Goal: Download file/media

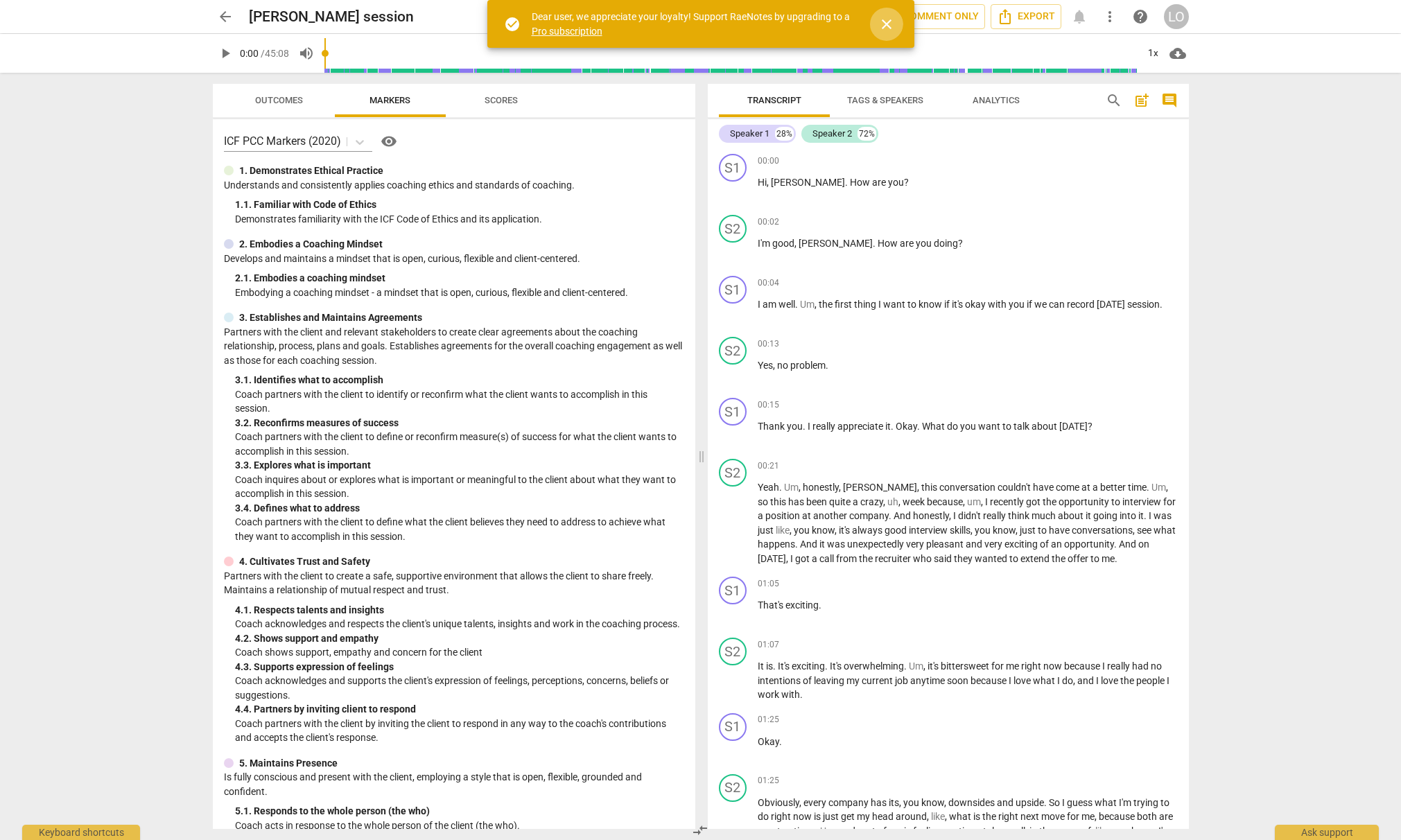
click at [886, 25] on span "close" at bounding box center [887, 24] width 16 height 16
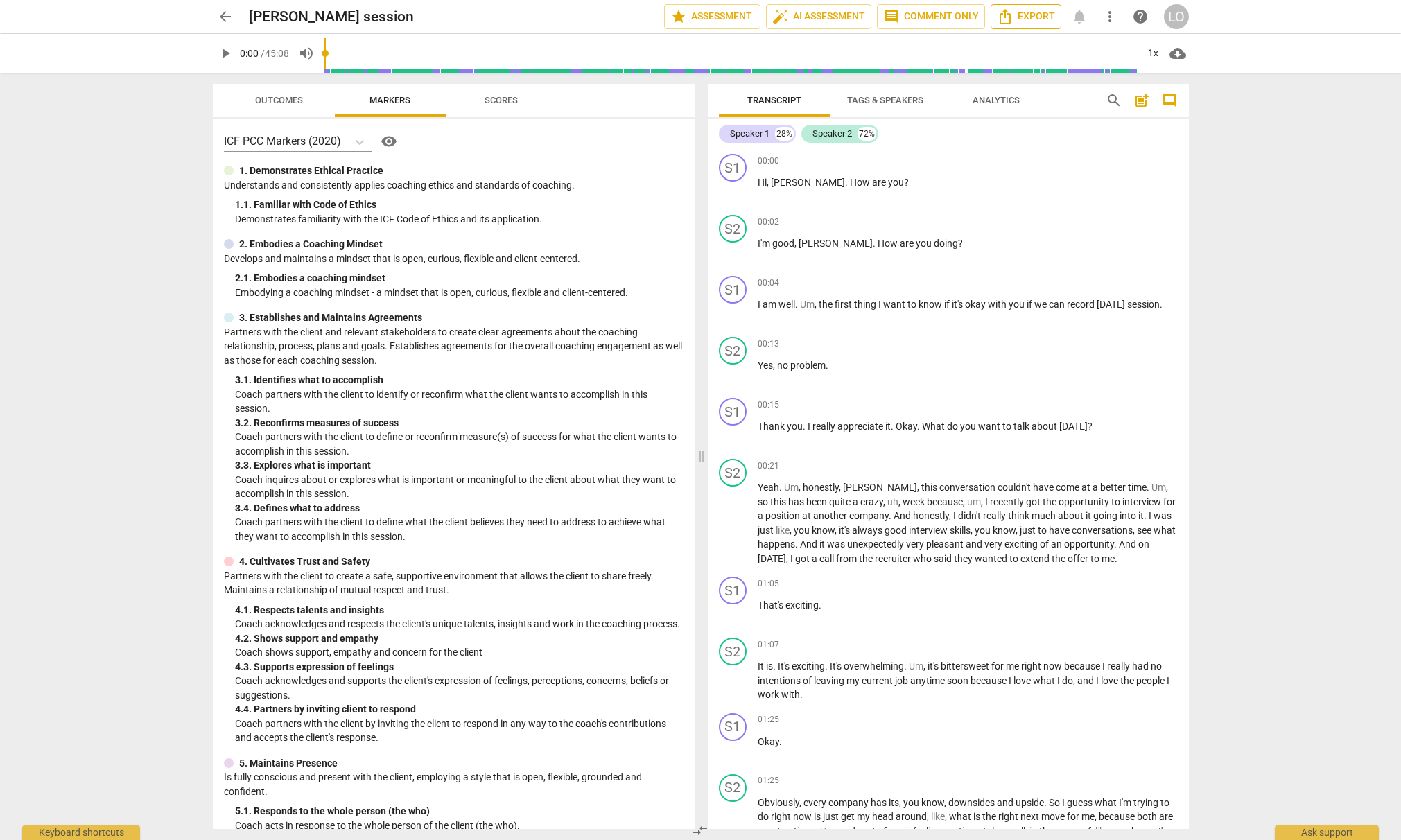
click at [1038, 14] on span "Export" at bounding box center [1026, 16] width 58 height 16
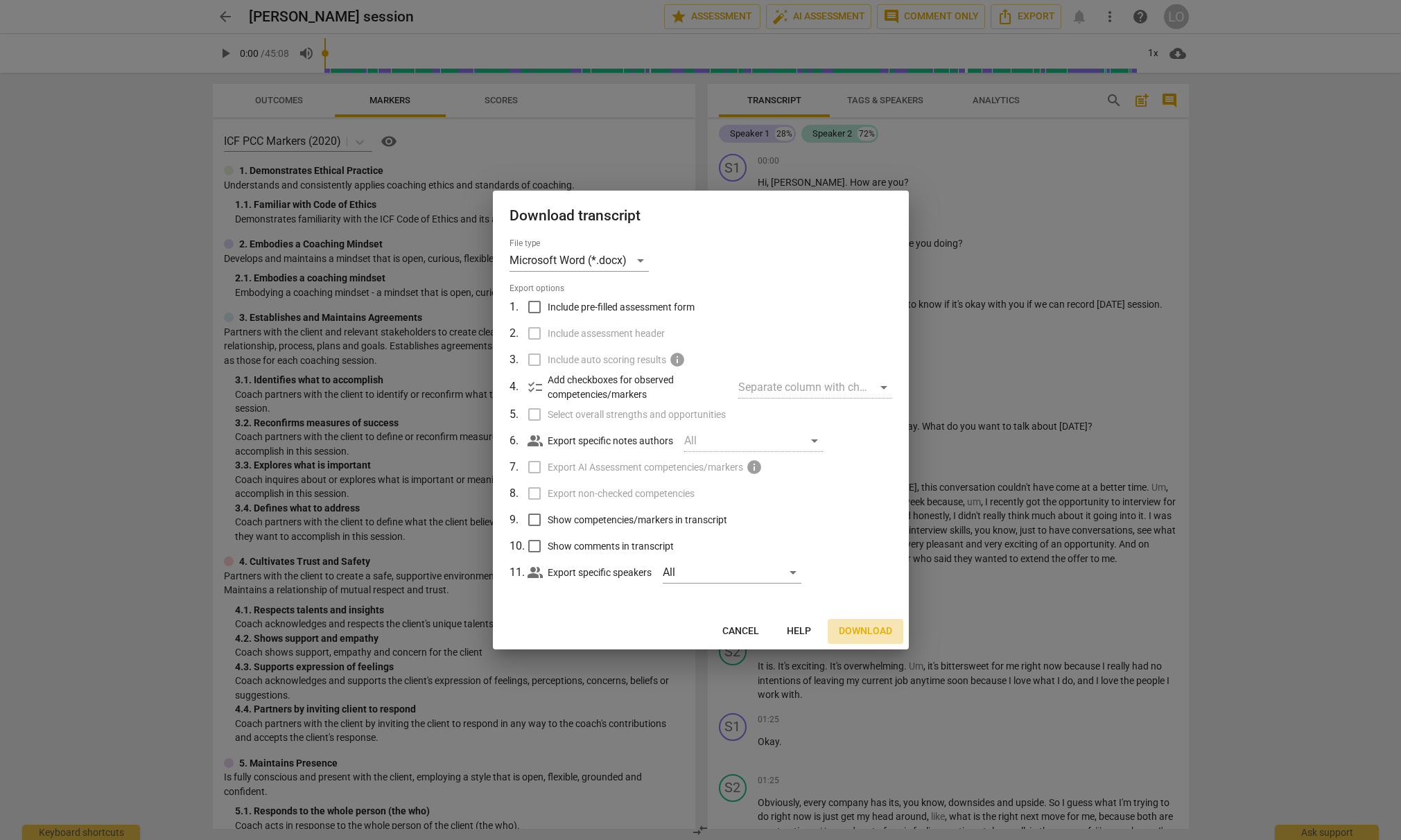
click at [882, 633] on span "Download" at bounding box center [865, 630] width 54 height 14
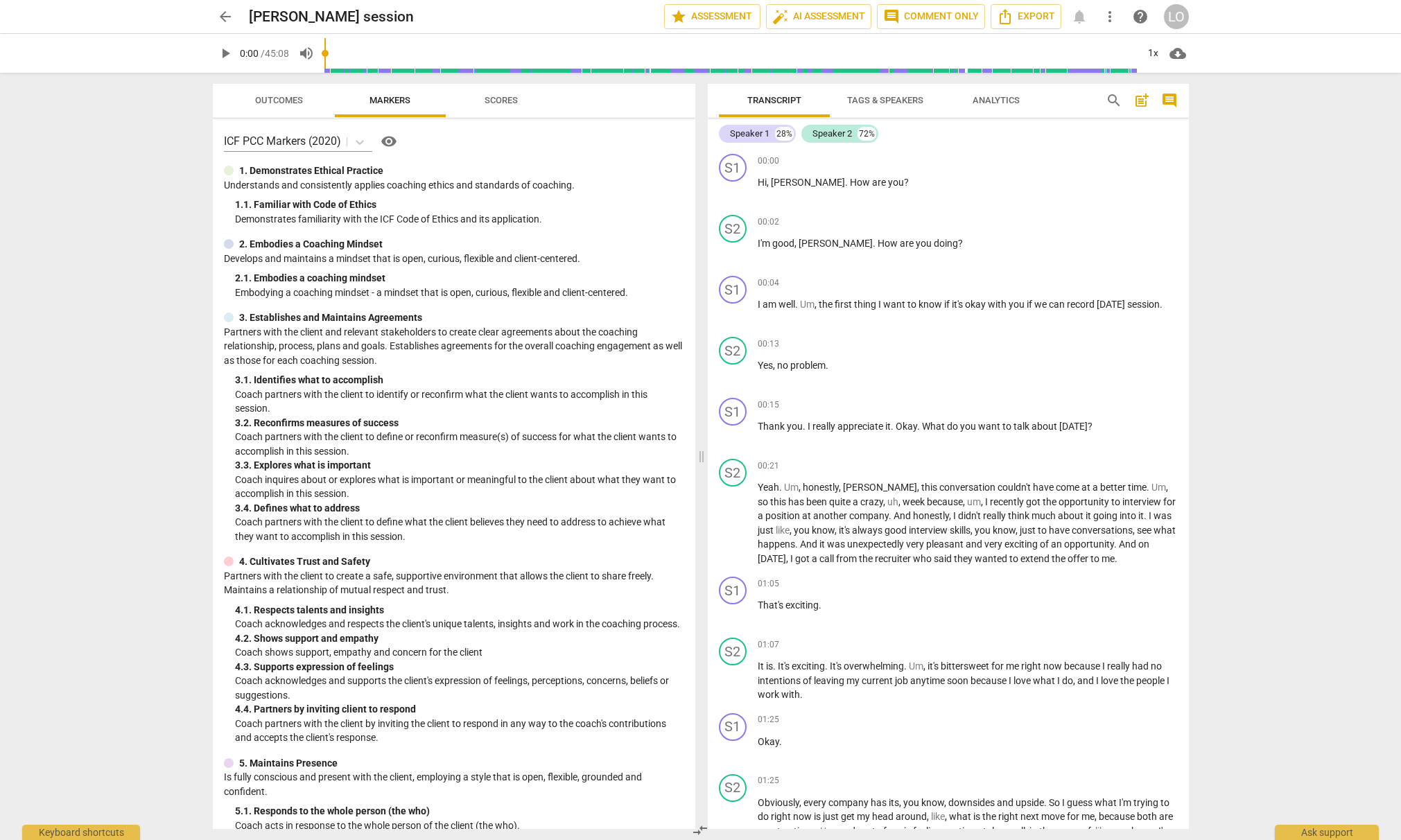
click at [887, 100] on span "Tags & Speakers" at bounding box center [886, 100] width 76 height 10
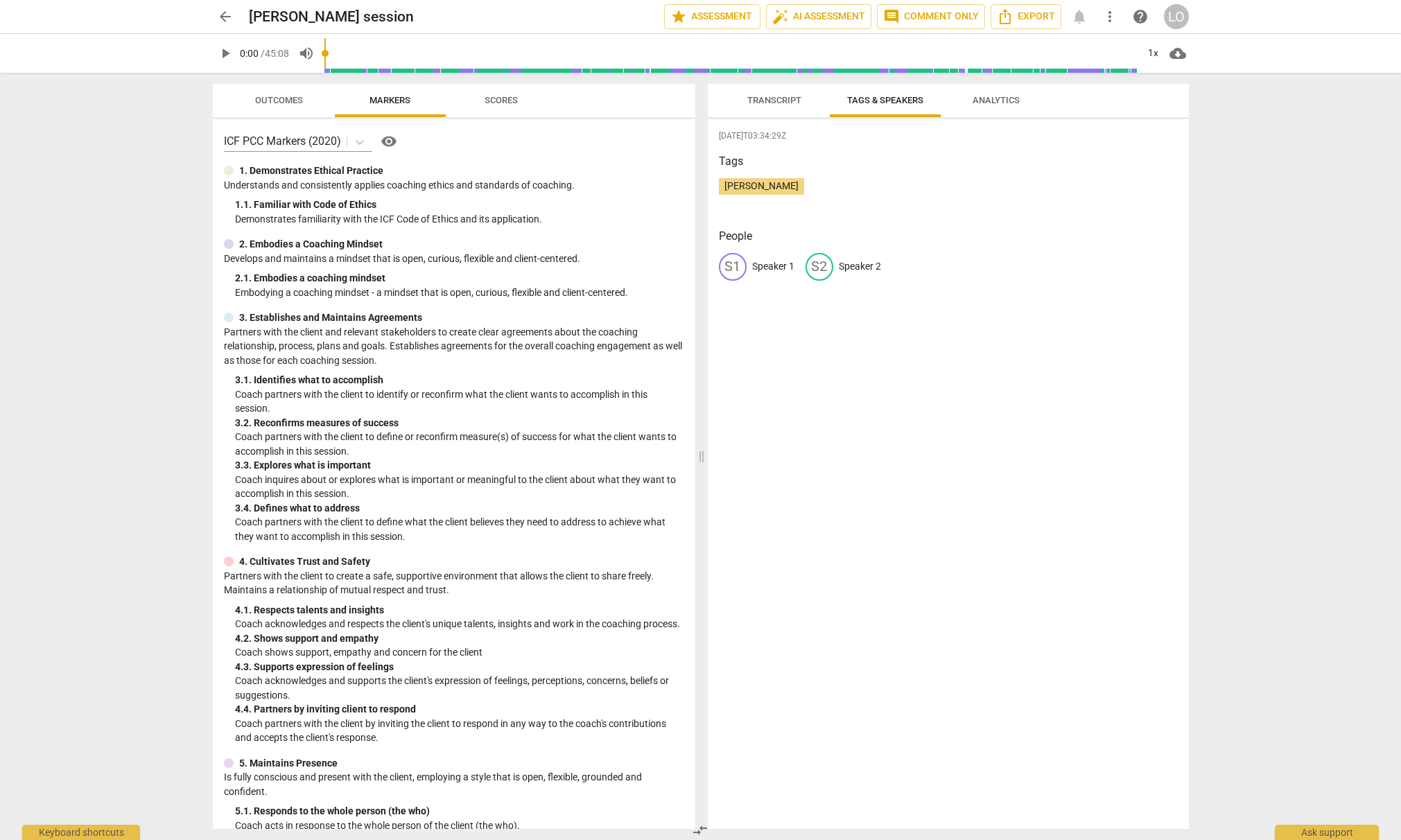
click at [755, 267] on p "Speaker 1" at bounding box center [773, 267] width 43 height 15
drag, startPoint x: 795, startPoint y: 266, endPoint x: 749, endPoint y: 264, distance: 46.0
click at [749, 264] on div "S1 Speaker 1 S2 Speaker 2" at bounding box center [948, 272] width 459 height 39
click at [795, 346] on div "[DATE]T03:34:29Z Tags [PERSON_NAME] People S1 Speaker 1 S2 Speaker 2" at bounding box center [948, 474] width 481 height 709
click at [732, 261] on div "S1" at bounding box center [732, 267] width 28 height 28
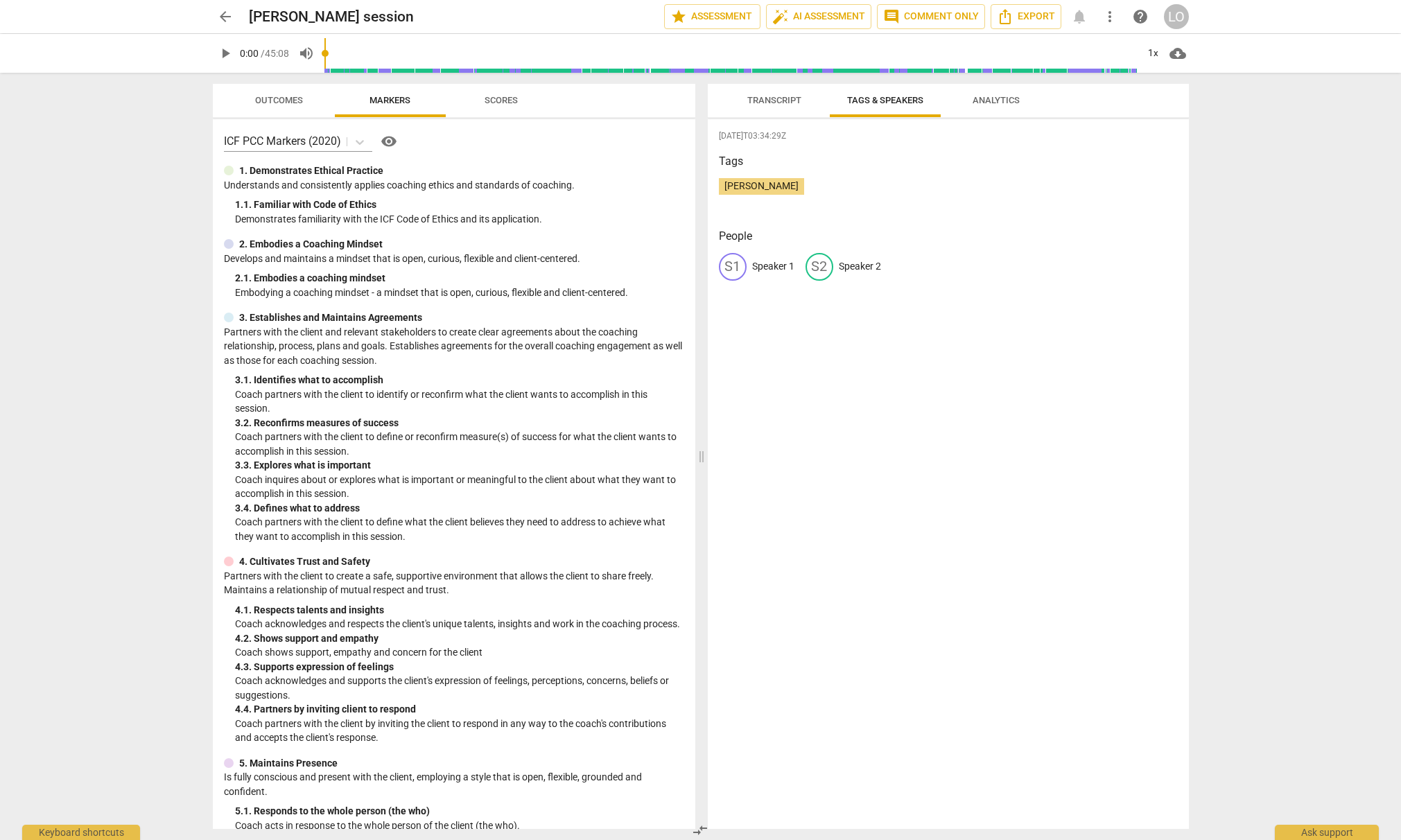
click at [765, 269] on p "Speaker 1" at bounding box center [773, 267] width 43 height 15
click at [854, 268] on p "Speaker 2" at bounding box center [859, 267] width 43 height 15
click at [739, 187] on span "[PERSON_NAME]" at bounding box center [761, 186] width 85 height 11
click at [743, 220] on div "[DATE]T03:34:29Z Tags [PERSON_NAME] People S1 Speaker 1 S2 Speaker 2" at bounding box center [948, 474] width 481 height 709
click at [765, 98] on span "Transcript" at bounding box center [775, 100] width 54 height 10
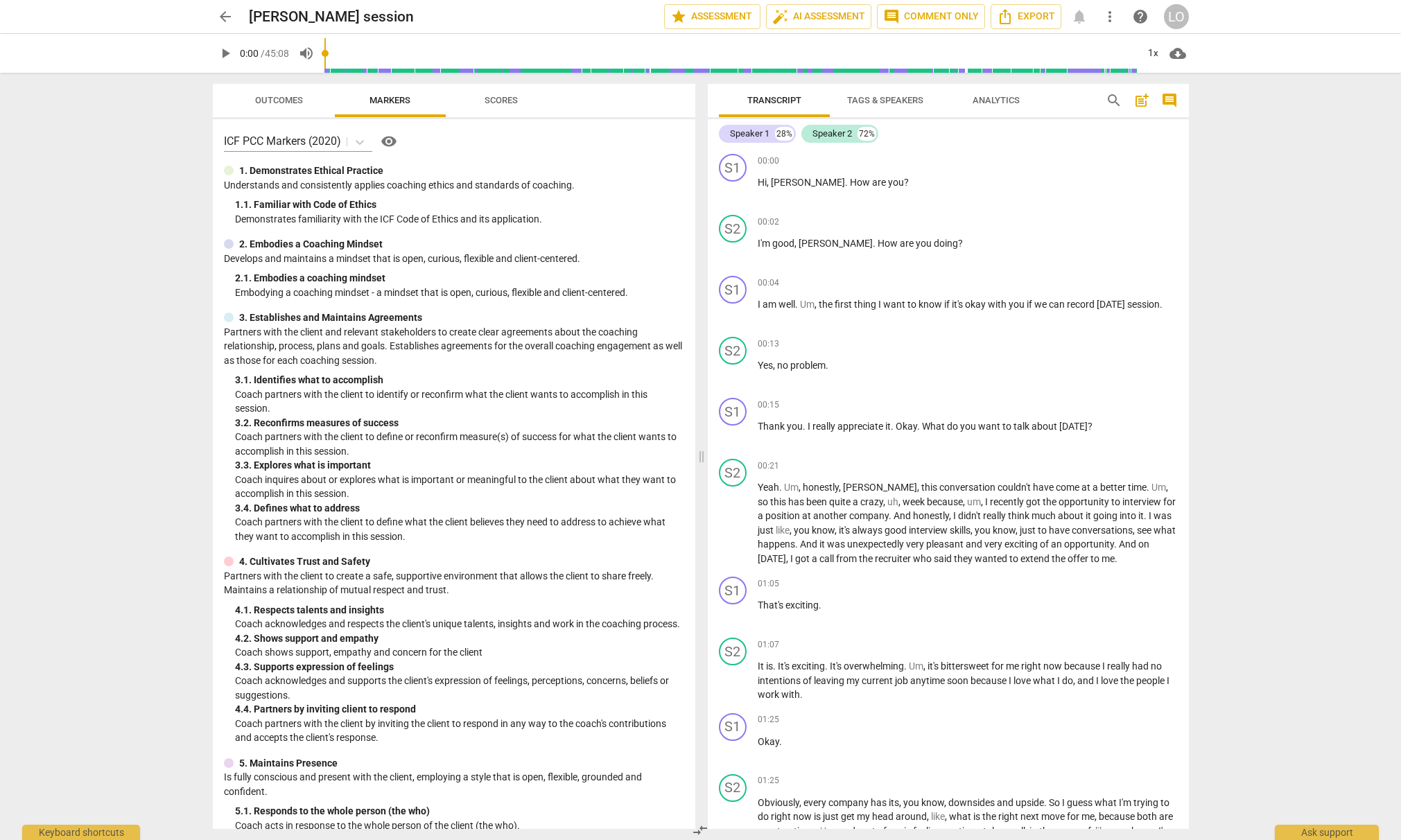
click at [880, 98] on span "Tags & Speakers" at bounding box center [886, 100] width 76 height 10
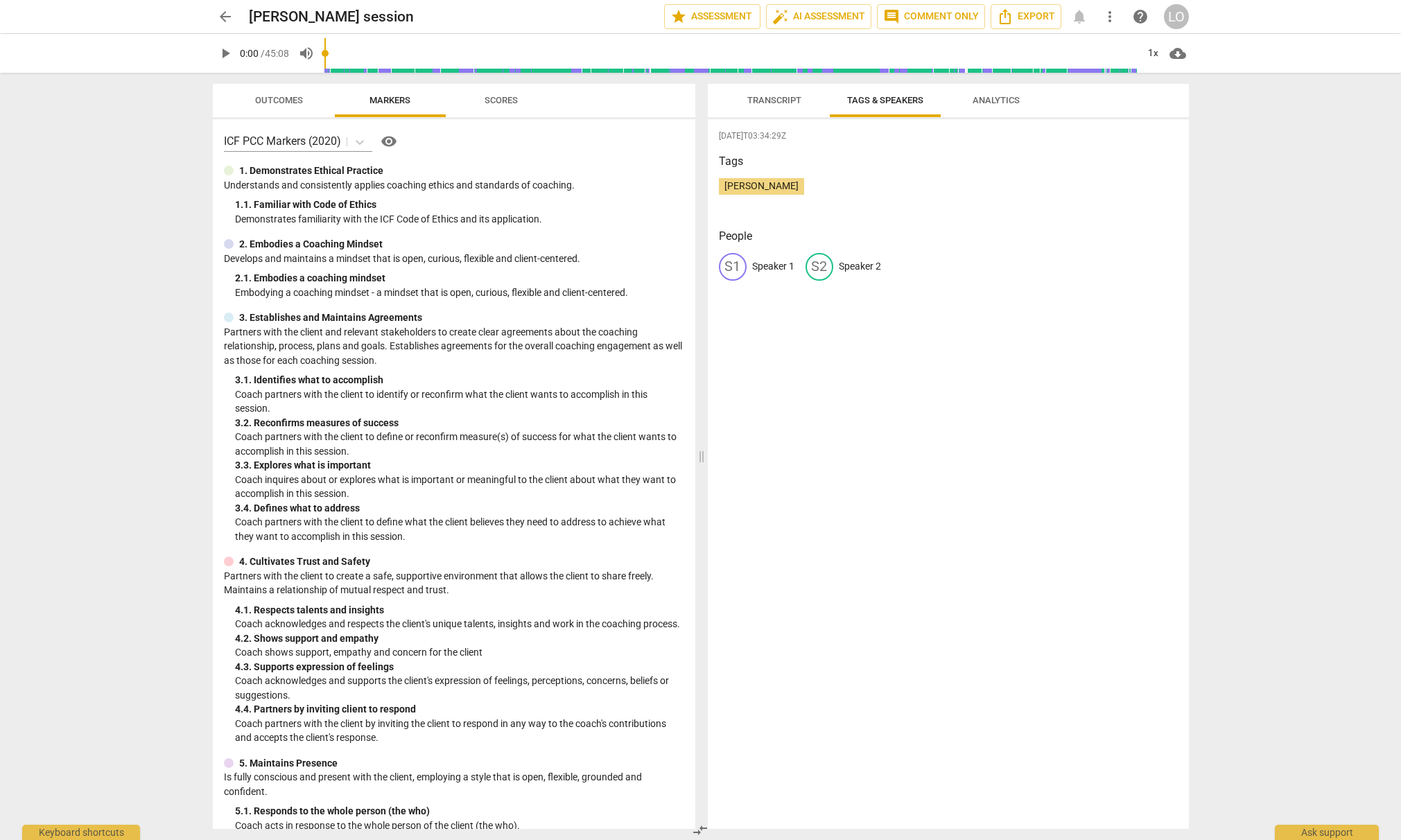
click at [776, 269] on p "Speaker 1" at bounding box center [773, 267] width 43 height 15
click at [729, 268] on div "S1" at bounding box center [732, 267] width 28 height 28
click at [853, 269] on p "Speaker 2" at bounding box center [859, 267] width 43 height 15
click at [760, 98] on span "Transcript" at bounding box center [775, 100] width 54 height 10
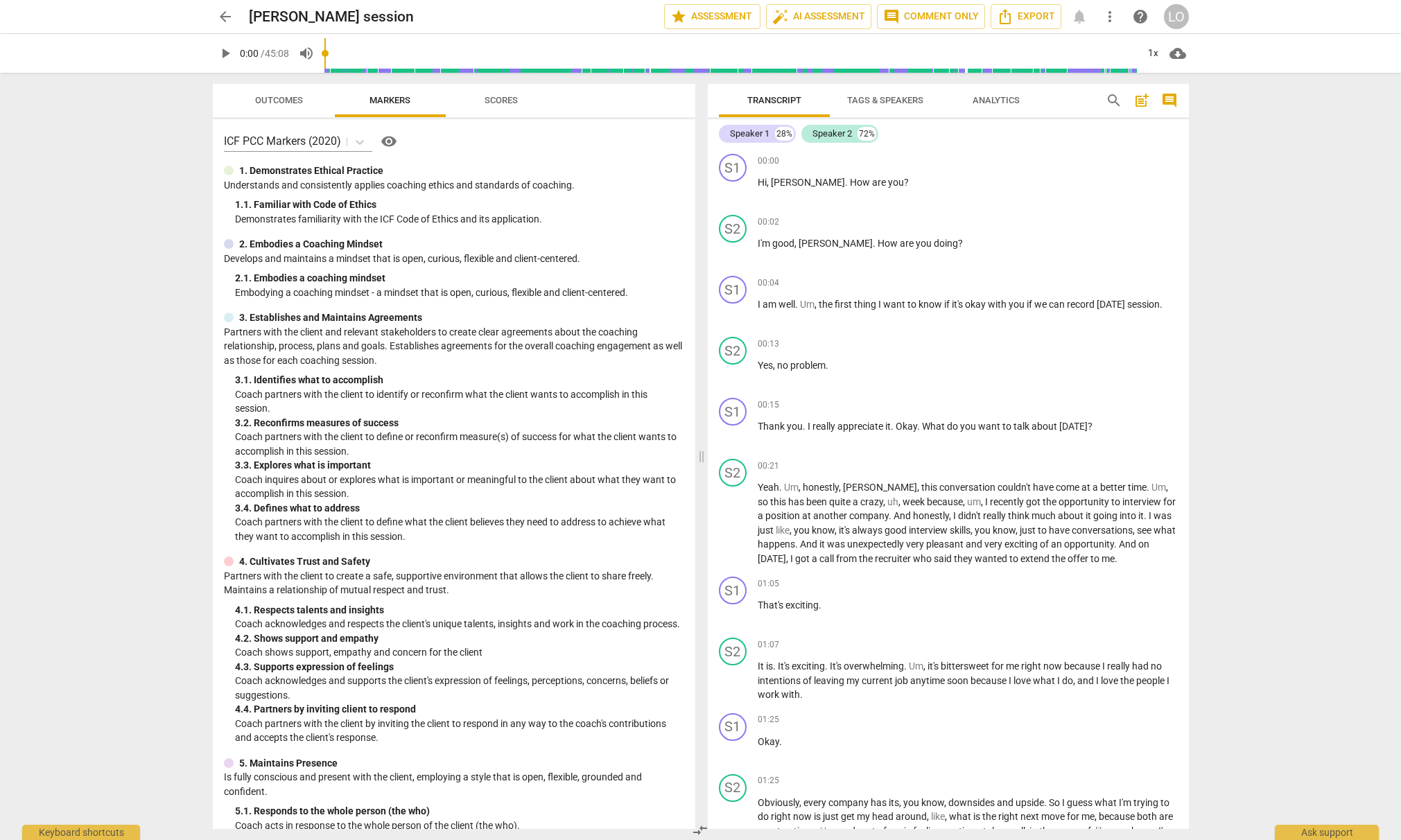
click at [338, 52] on input "range" at bounding box center [731, 53] width 813 height 44
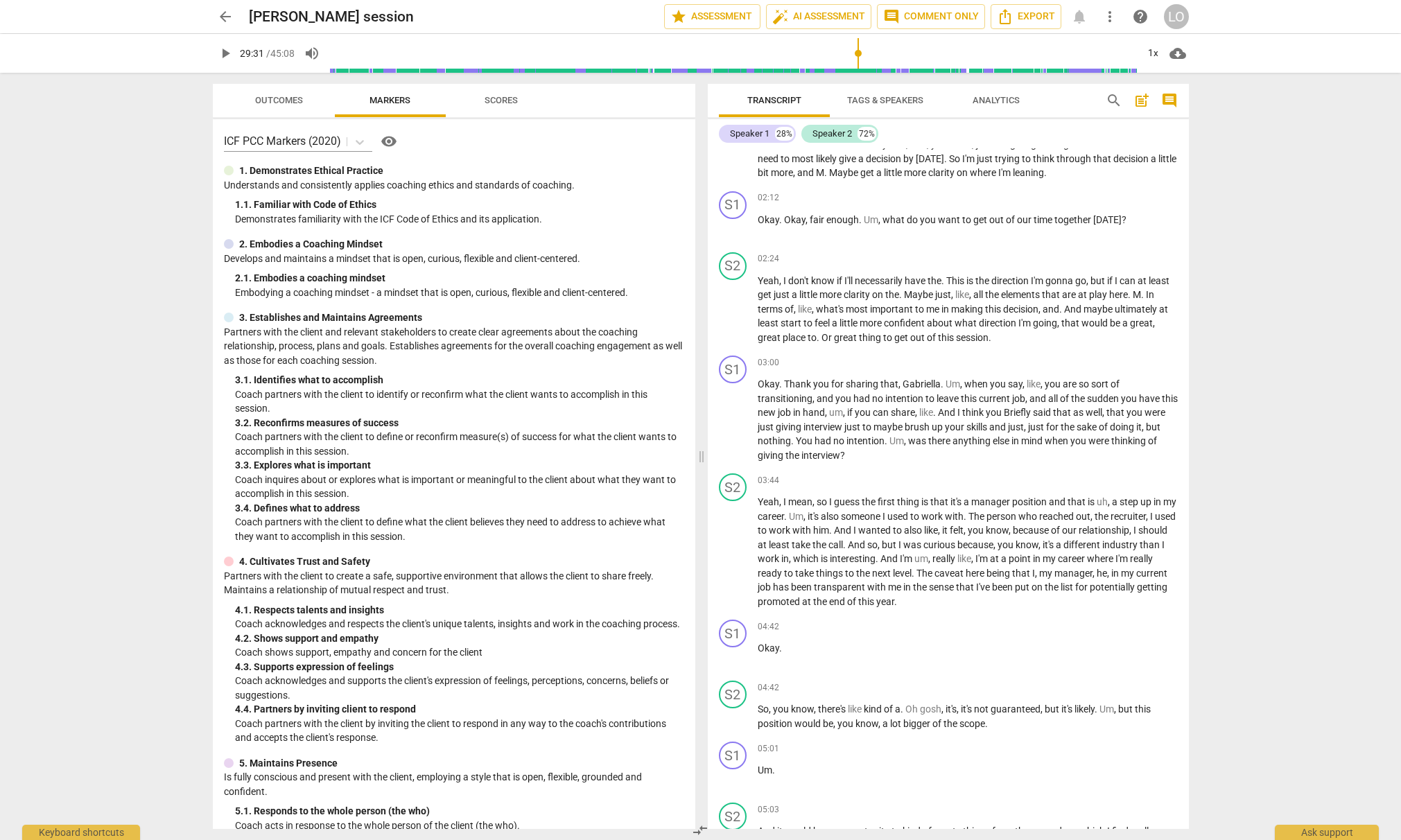
drag, startPoint x: 337, startPoint y: 53, endPoint x: 858, endPoint y: 49, distance: 521.0
click at [858, 48] on input "range" at bounding box center [734, 53] width 808 height 44
click at [225, 54] on span "play_arrow" at bounding box center [225, 54] width 16 height 16
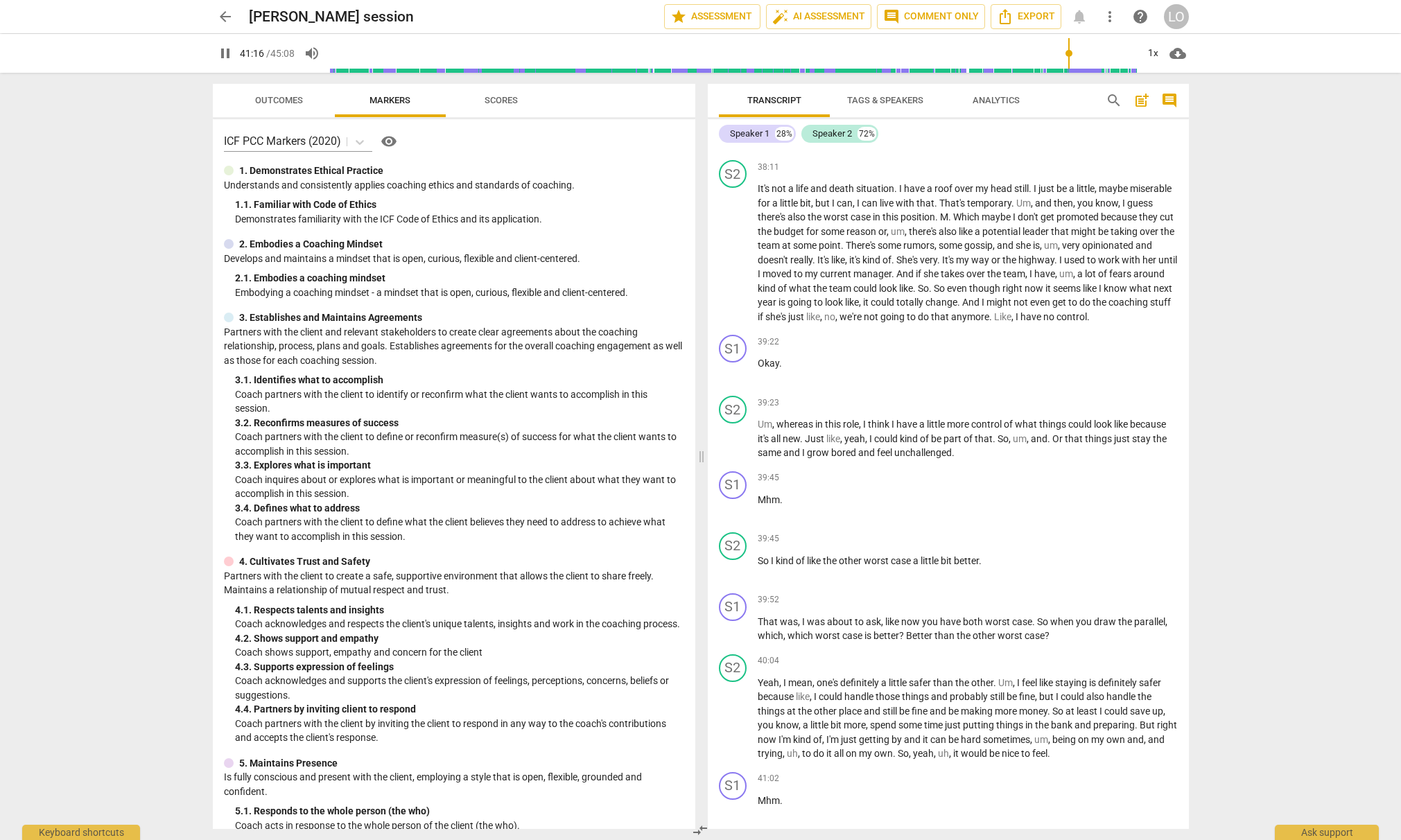
scroll to position [9826, 0]
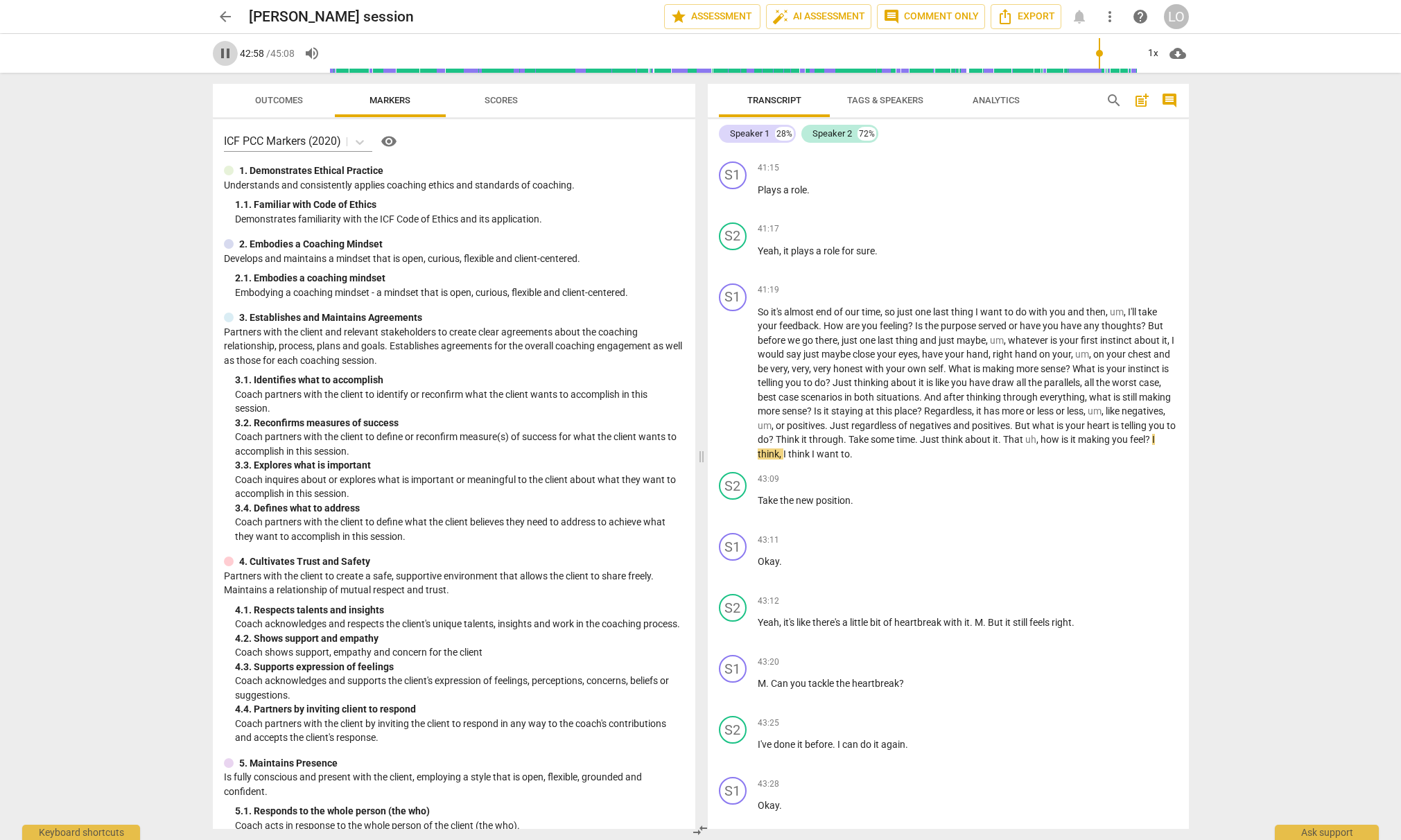
click at [231, 54] on span "pause" at bounding box center [225, 54] width 16 height 16
click at [225, 52] on span "play_arrow" at bounding box center [225, 54] width 16 height 16
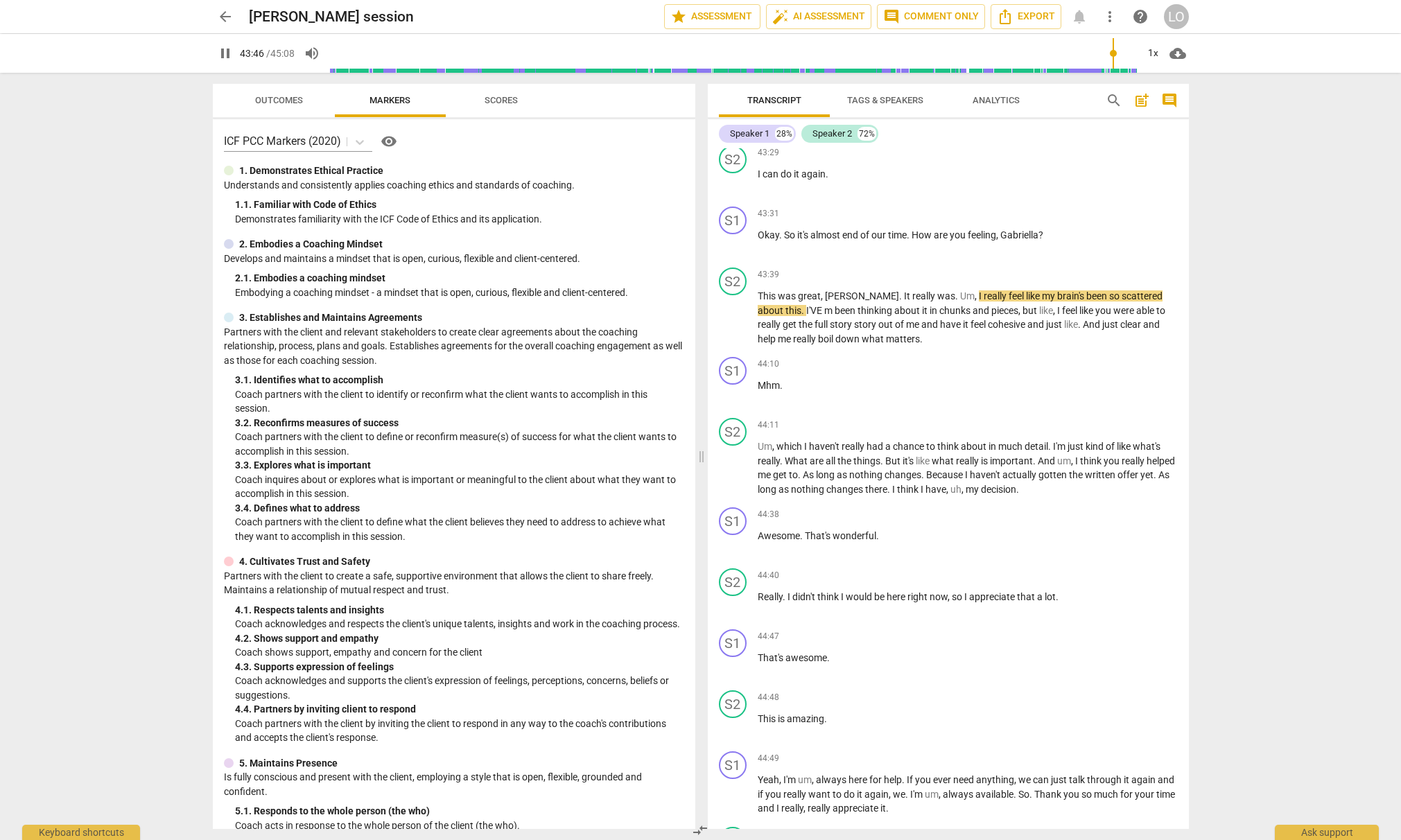
click at [225, 52] on span "pause" at bounding box center [225, 54] width 16 height 16
type input "2627"
